Goal: Information Seeking & Learning: Learn about a topic

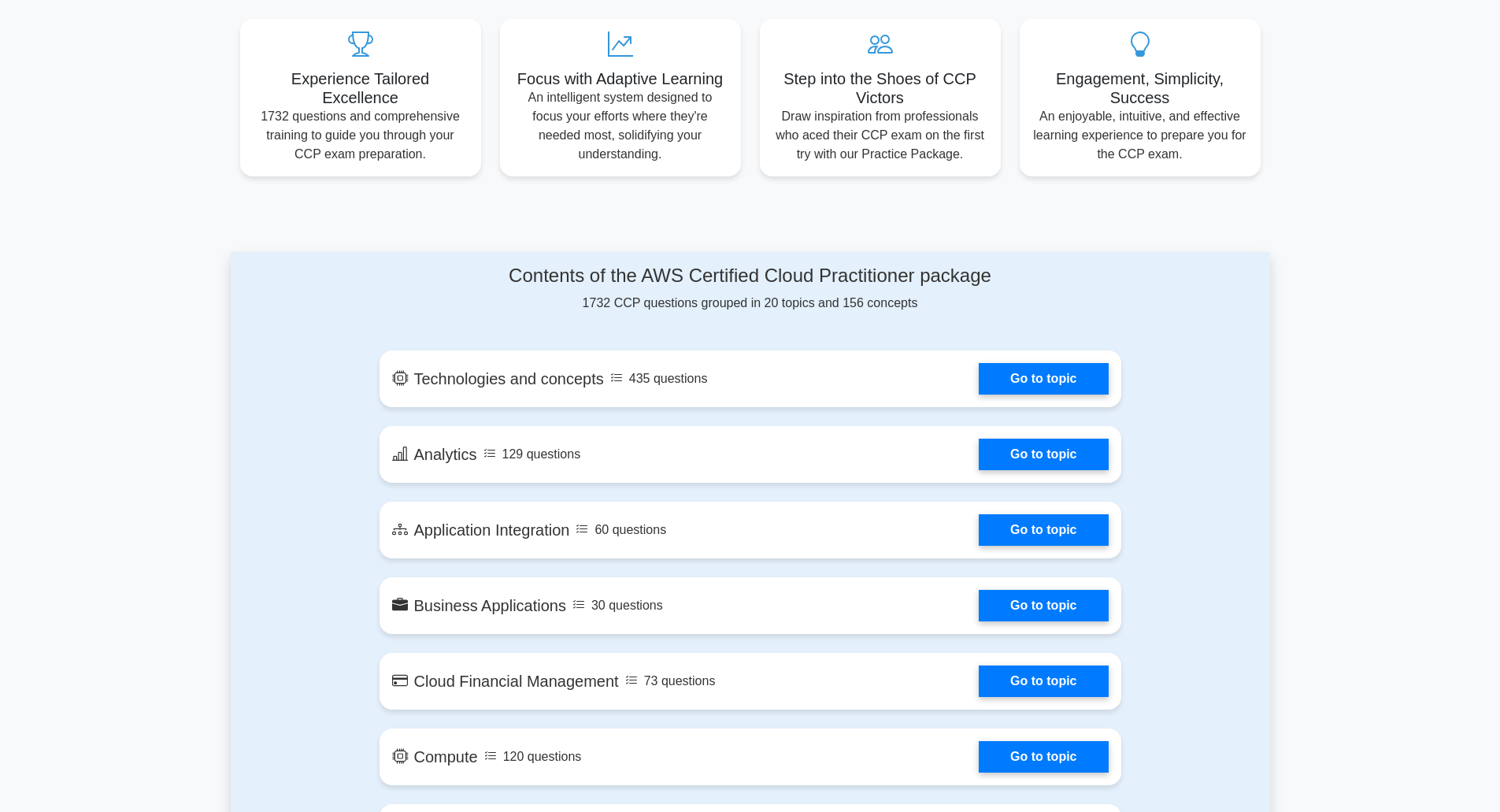
scroll to position [586, 0]
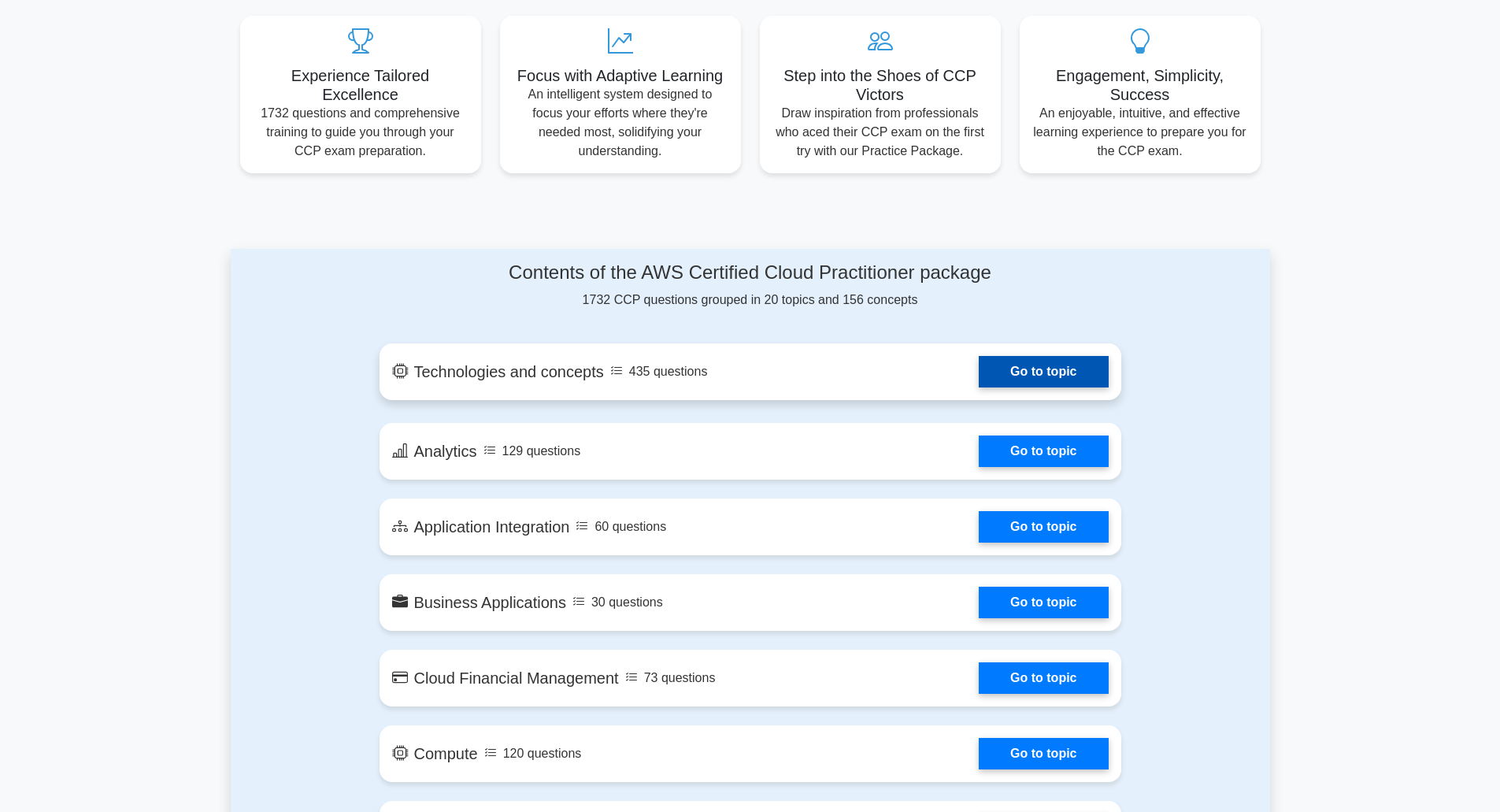
click at [1054, 381] on link "Go to topic" at bounding box center [1043, 371] width 129 height 32
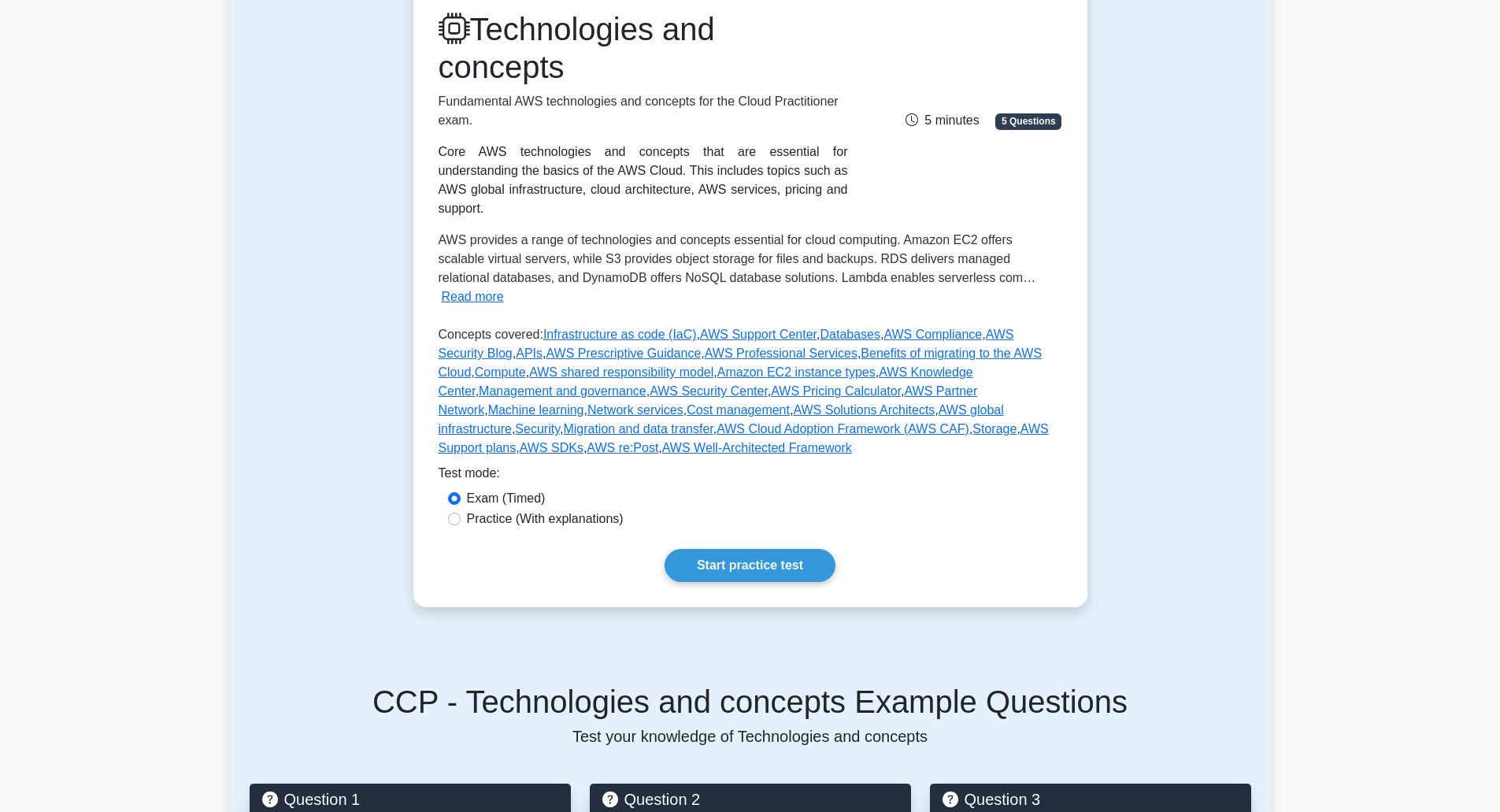
scroll to position [215, 0]
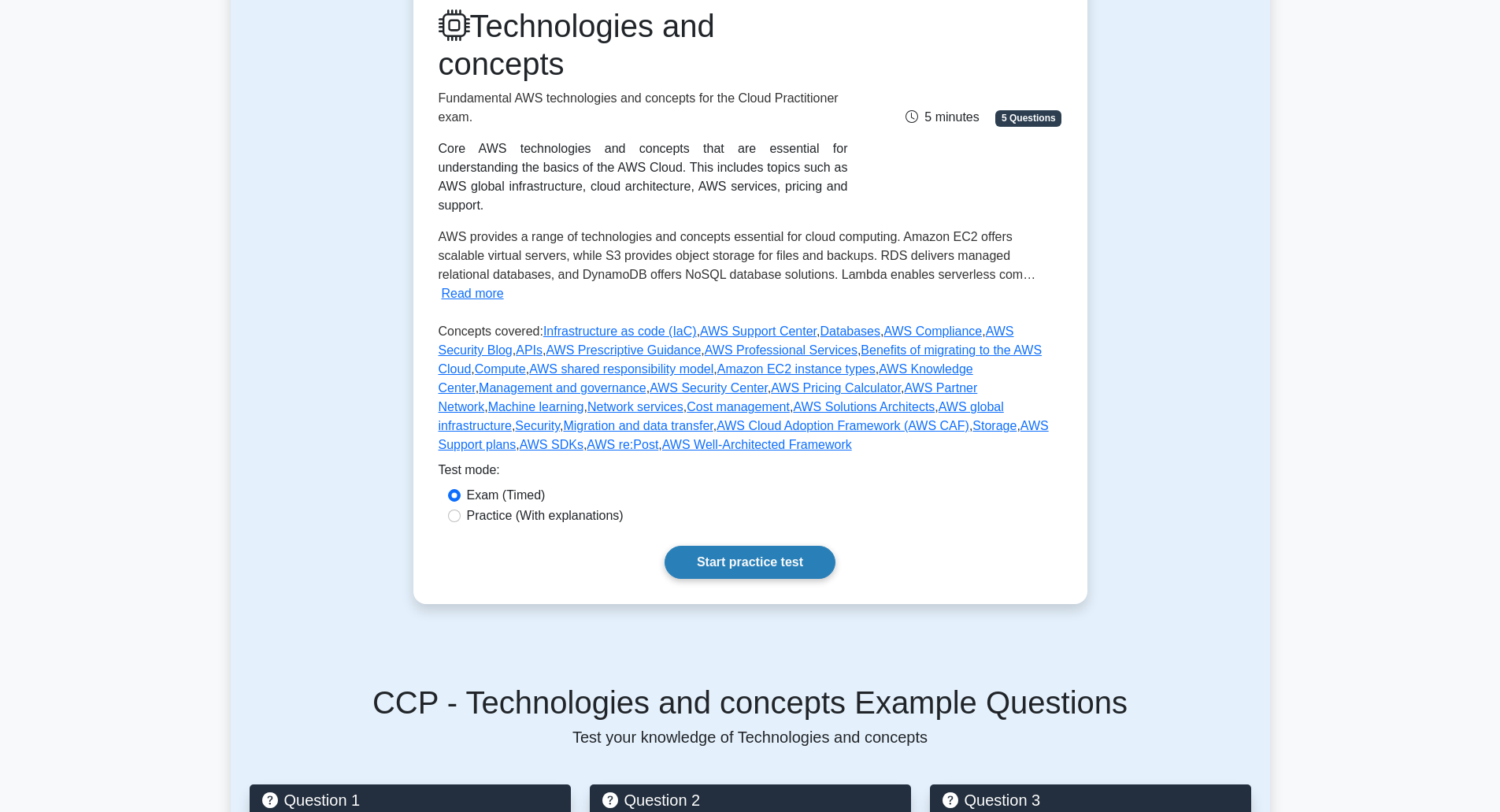
click at [720, 546] on link "Start practice test" at bounding box center [750, 562] width 171 height 33
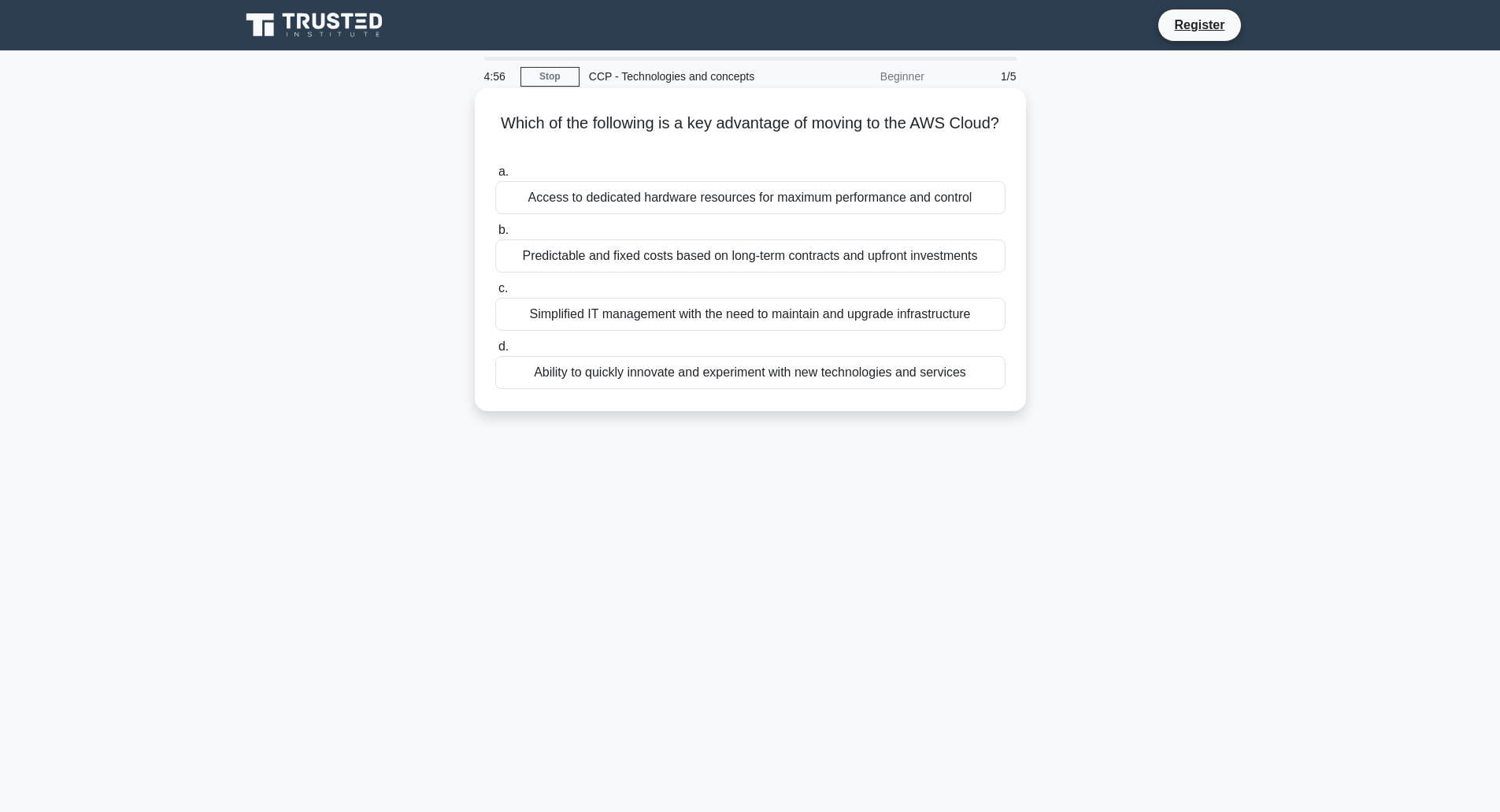
click at [685, 251] on div "Predictable and fixed costs based on long-term contracts and upfront investments" at bounding box center [750, 255] width 511 height 33
click at [495, 235] on input "b. Predictable and fixed costs based on long-term contracts and upfront investm…" at bounding box center [495, 230] width 0 height 10
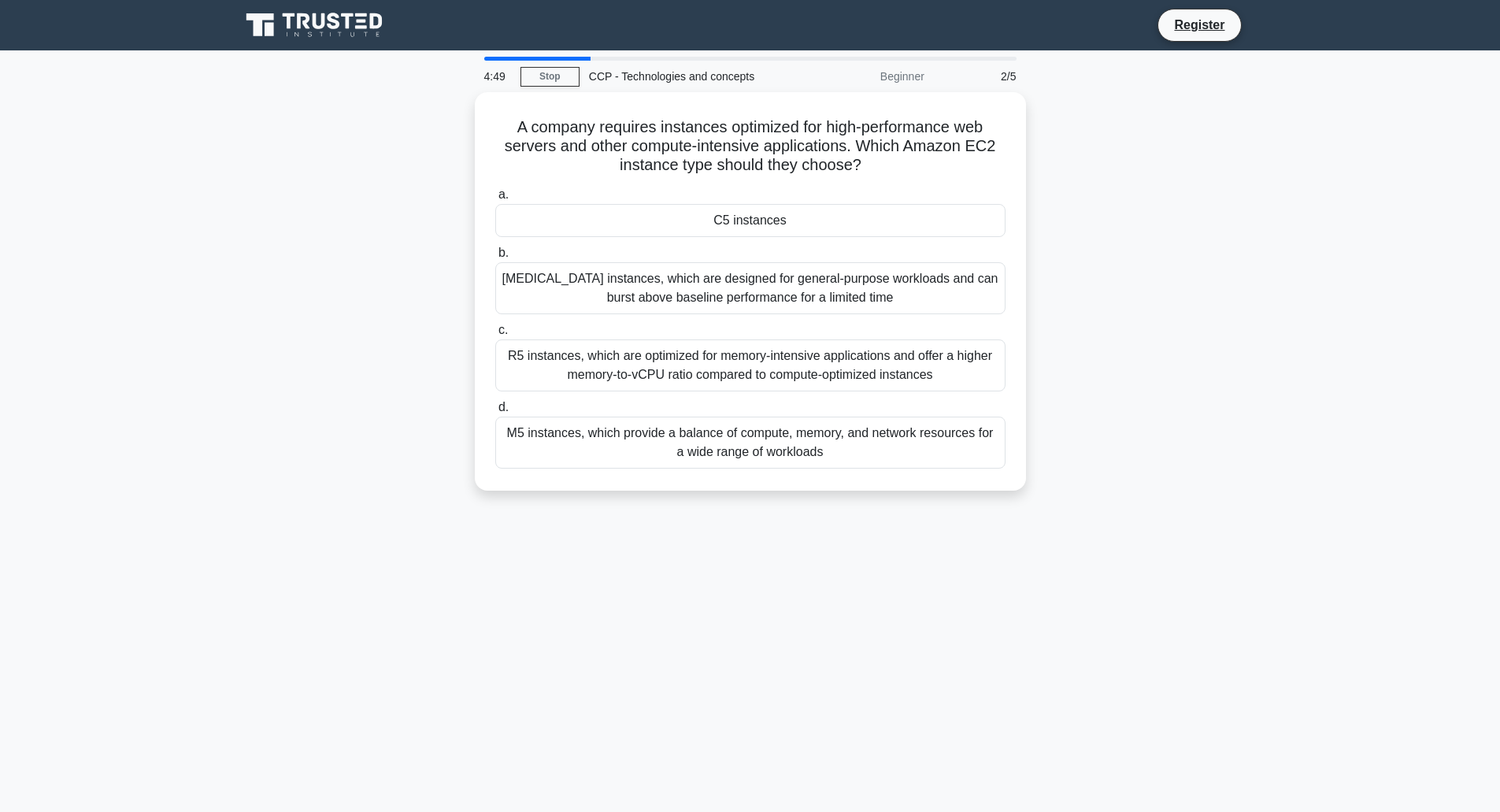
click at [482, 61] on div "4:49" at bounding box center [497, 76] width 45 height 32
click at [497, 60] on div at bounding box center [537, 59] width 106 height 4
click at [542, 75] on link "Stop" at bounding box center [549, 77] width 59 height 20
